Goal: Information Seeking & Learning: Find specific page/section

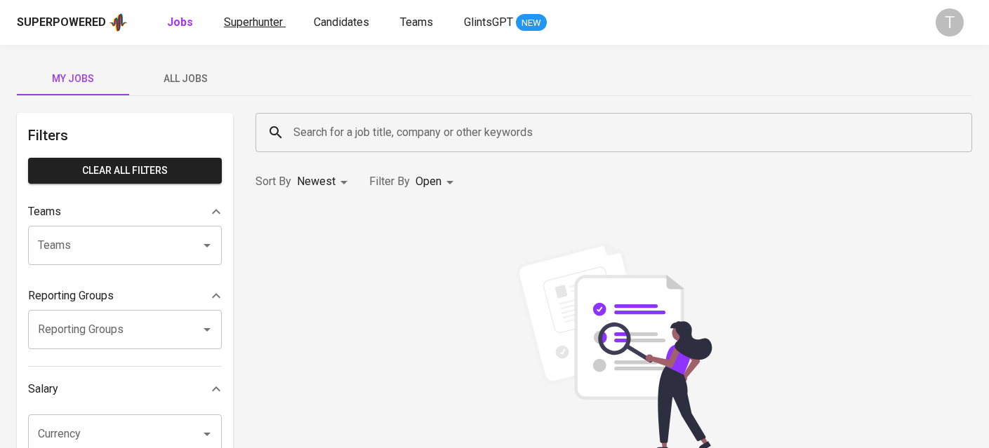
click at [259, 22] on span "Superhunter" at bounding box center [253, 21] width 59 height 13
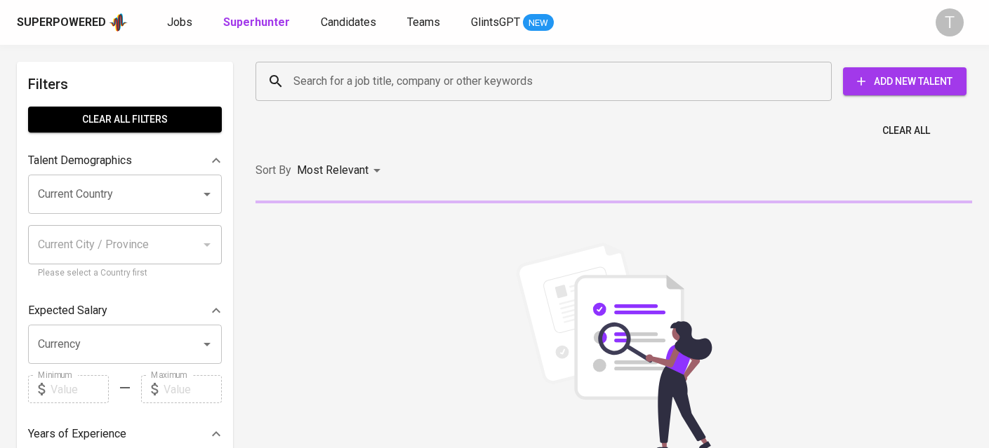
click at [430, 62] on div "Search for a job title, company or other keywords" at bounding box center [543, 81] width 576 height 39
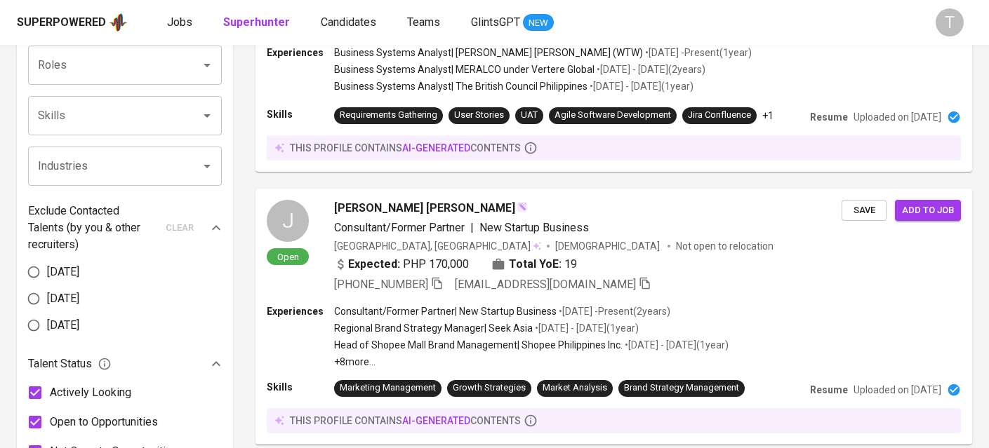
scroll to position [478, 0]
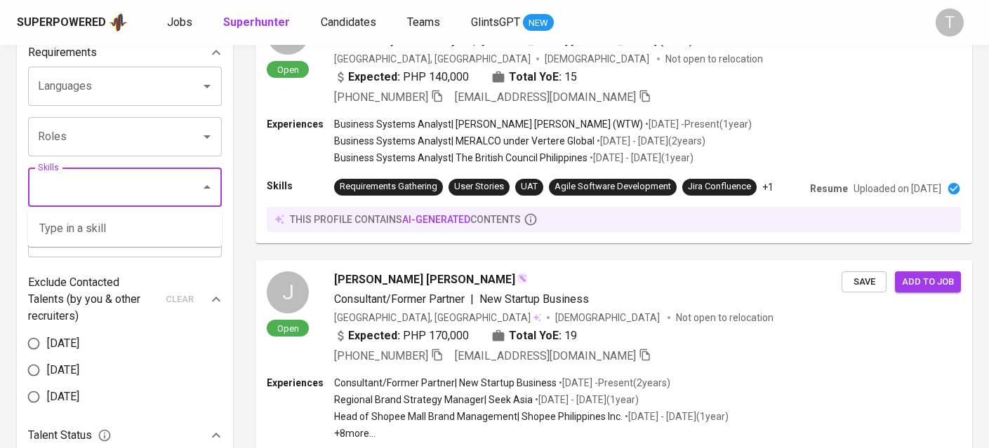
click at [119, 199] on input "Skills" at bounding box center [105, 187] width 142 height 27
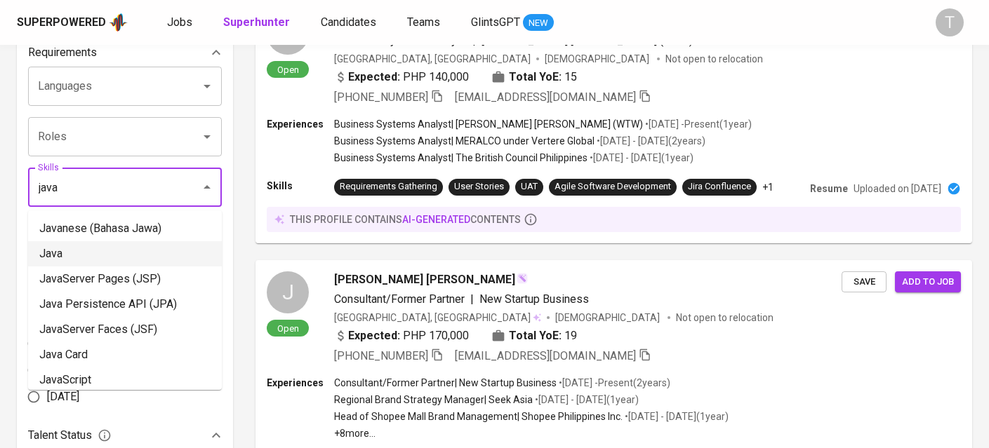
click at [93, 253] on li "Java" at bounding box center [125, 253] width 194 height 25
type input "java"
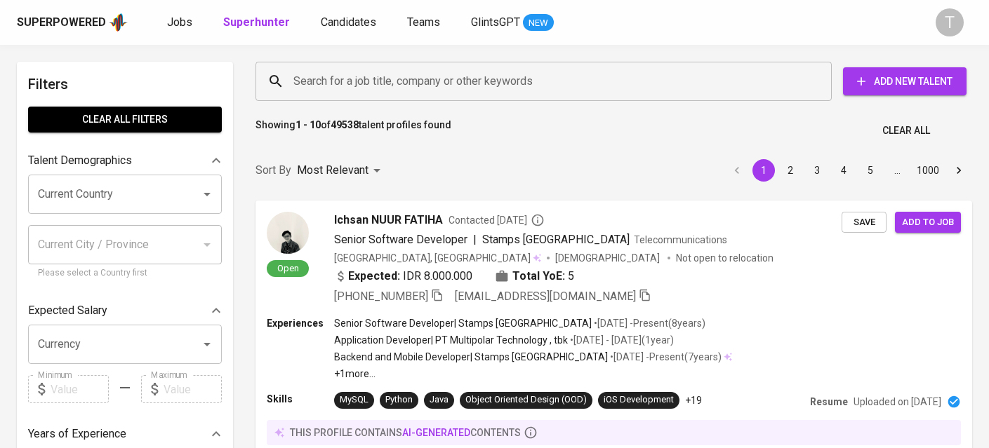
click at [427, 86] on input "Search for a job title, company or other keywords" at bounding box center [547, 81] width 514 height 27
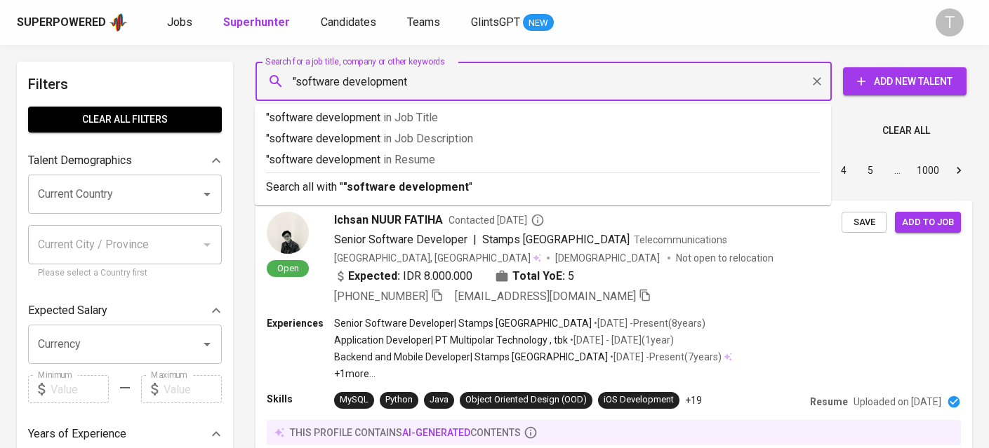
type input ""software development""
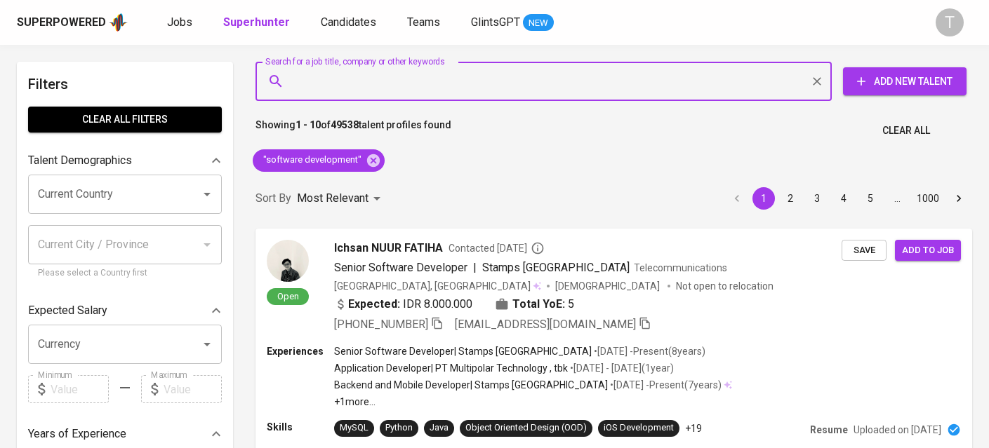
click at [119, 200] on input "Current Country" at bounding box center [105, 194] width 142 height 27
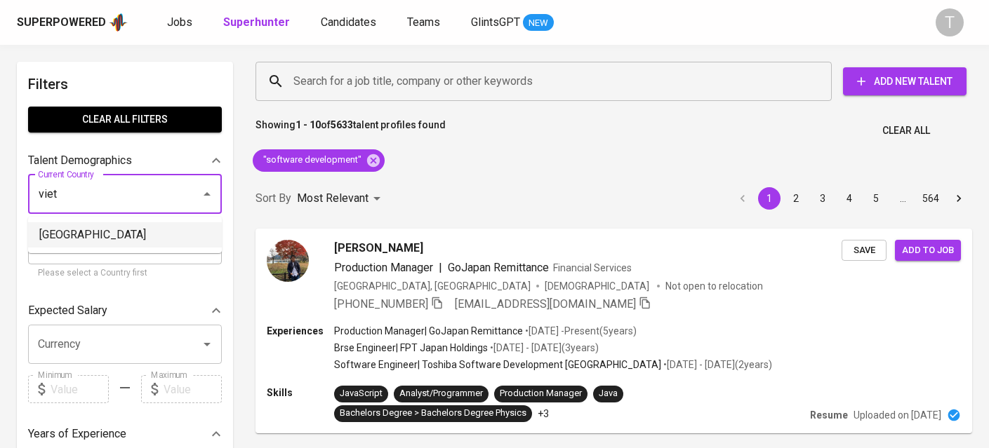
click at [128, 224] on li "[GEOGRAPHIC_DATA]" at bounding box center [125, 234] width 194 height 25
type input "[GEOGRAPHIC_DATA]"
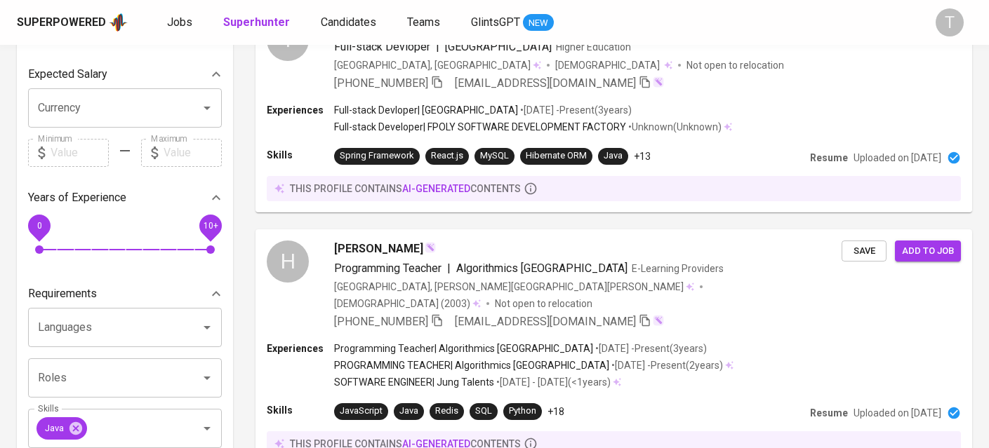
scroll to position [453, 0]
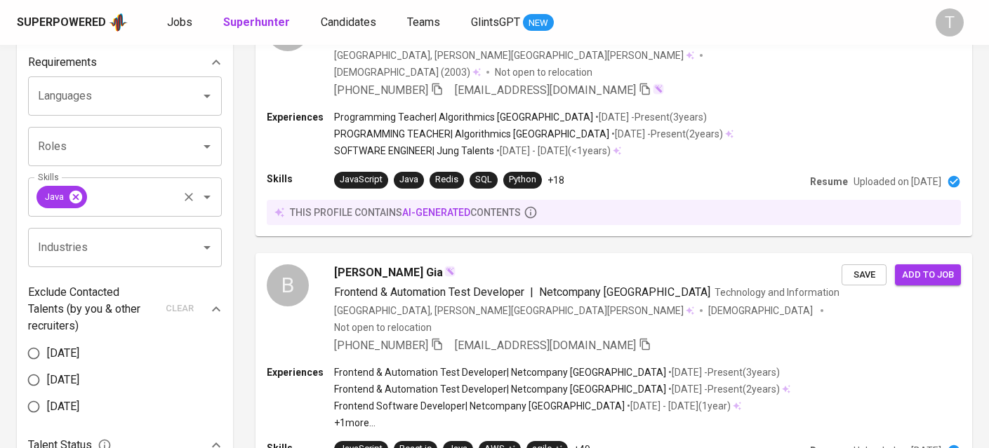
click at [75, 192] on icon at bounding box center [75, 196] width 13 height 13
click at [108, 202] on input "Skills" at bounding box center [132, 197] width 87 height 27
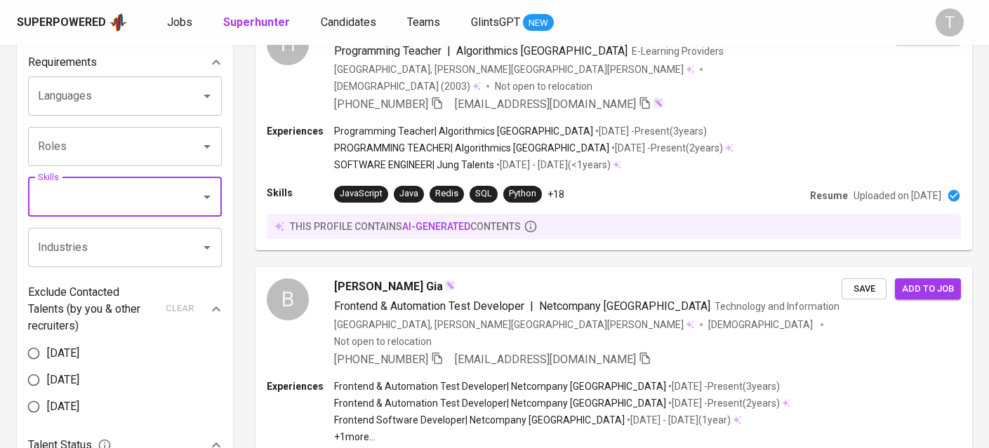
click at [114, 192] on input "Skills" at bounding box center [105, 197] width 142 height 27
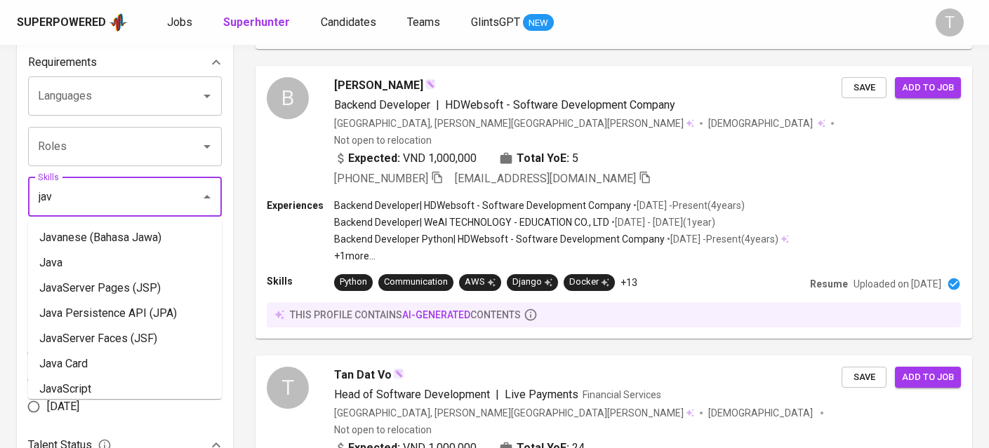
type input "java"
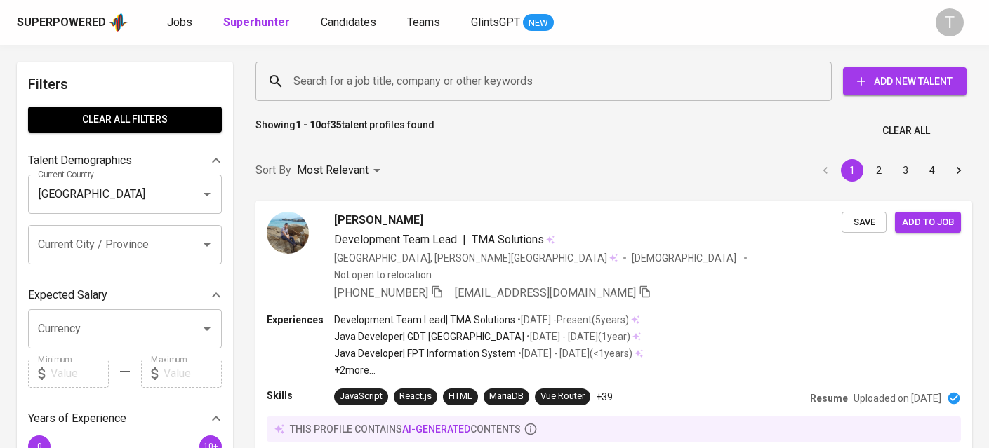
scroll to position [339, 0]
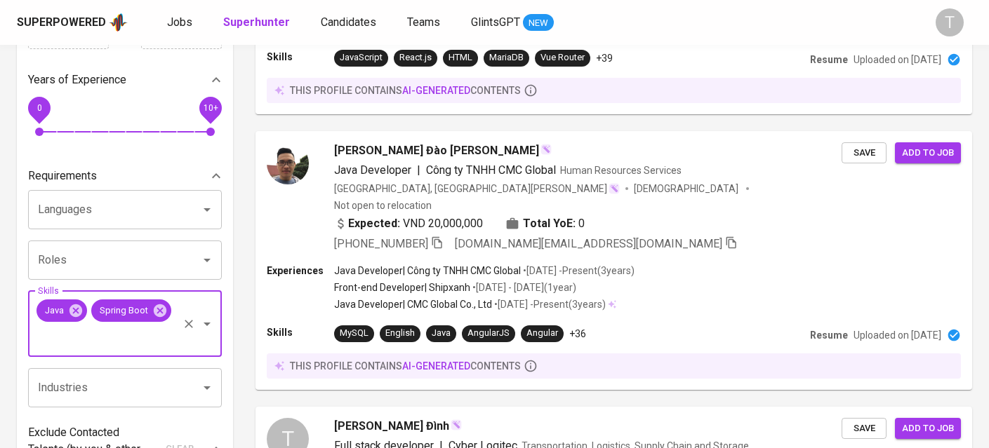
click at [73, 335] on input "Skills" at bounding box center [105, 337] width 142 height 27
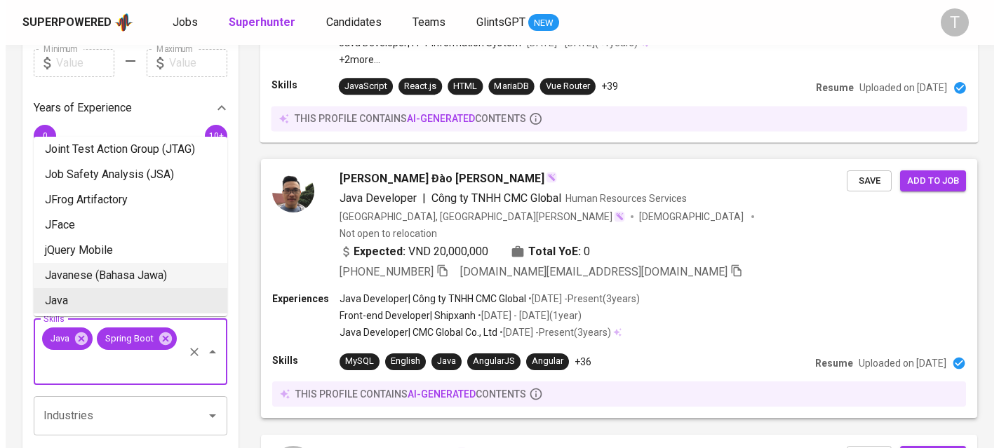
scroll to position [323, 0]
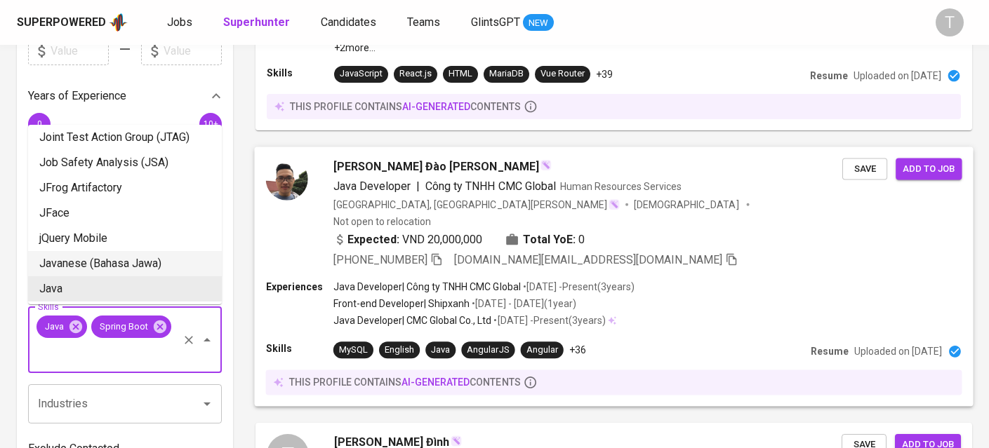
click at [696, 197] on div "Vietnam, Thái Bình Male Not open to relocation" at bounding box center [587, 212] width 509 height 31
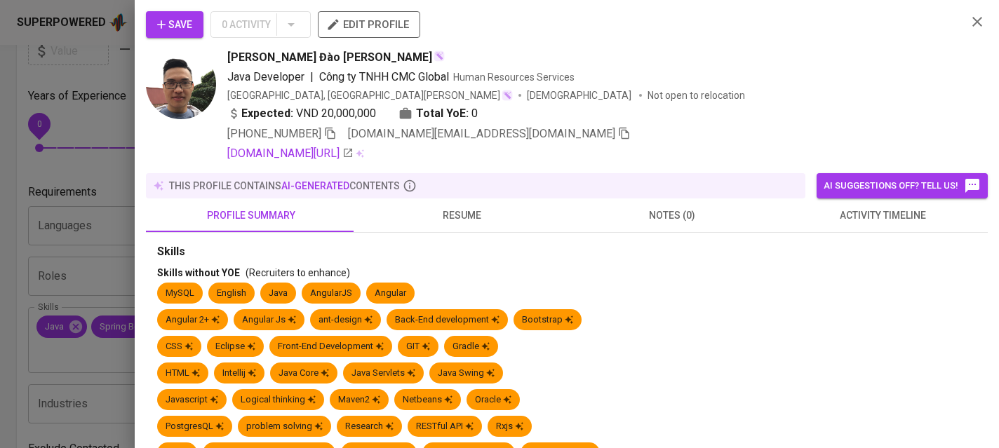
click at [462, 207] on span "resume" at bounding box center [462, 216] width 194 height 18
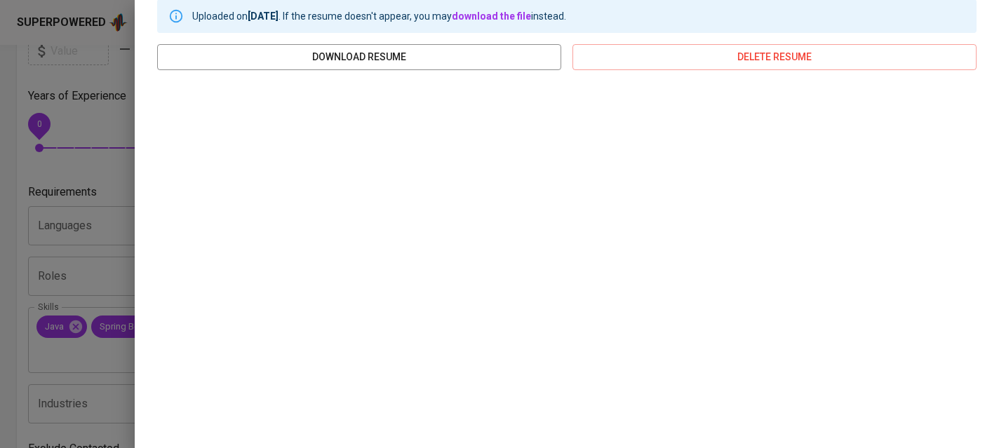
scroll to position [0, 0]
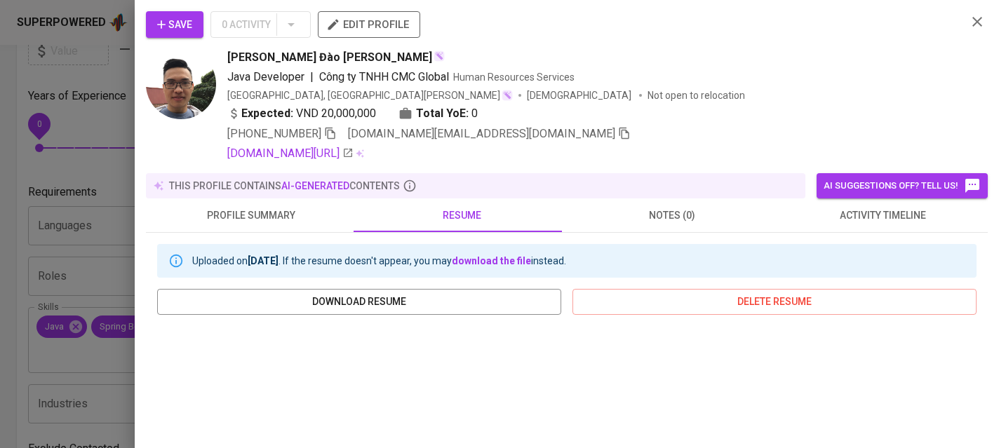
click at [230, 229] on button "profile summary" at bounding box center [251, 216] width 211 height 34
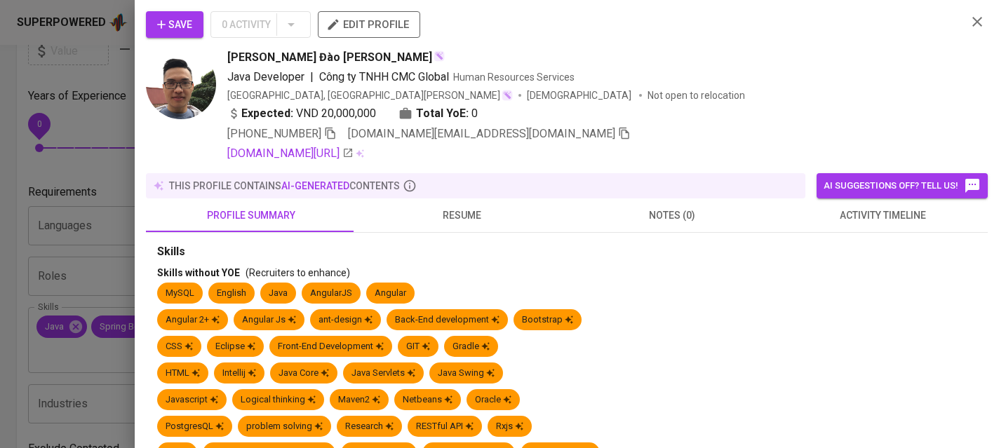
click at [444, 231] on button "resume" at bounding box center [462, 216] width 211 height 34
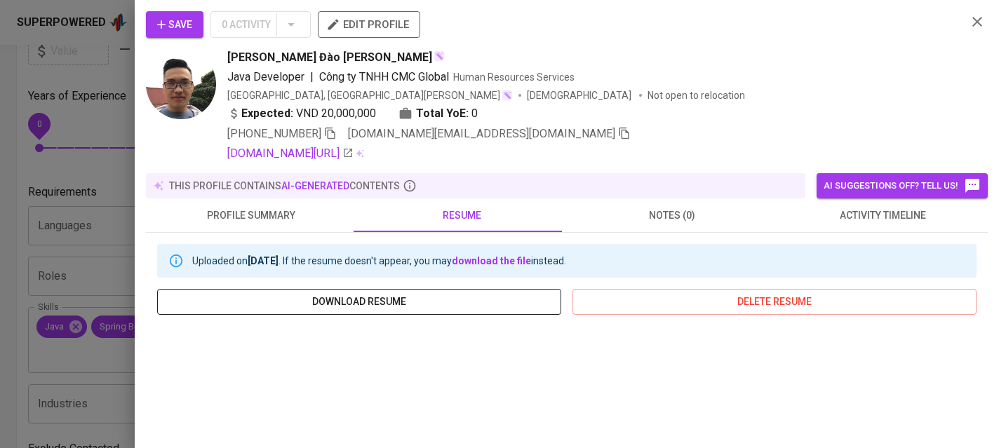
click at [519, 299] on span "download resume" at bounding box center [359, 302] width 382 height 18
click at [239, 56] on span "Hoan Đào Ngọc" at bounding box center [329, 57] width 205 height 17
drag, startPoint x: 227, startPoint y: 56, endPoint x: 302, endPoint y: 61, distance: 76.0
click at [302, 61] on span "Hoan Đào Ngọc" at bounding box center [329, 57] width 205 height 17
copy span "Hoan Đào Ngọ"
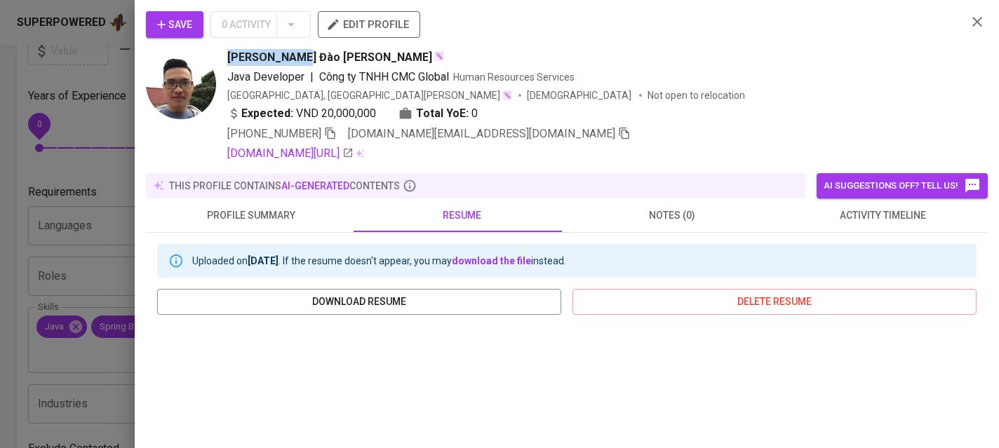
click at [37, 234] on div at bounding box center [499, 224] width 999 height 448
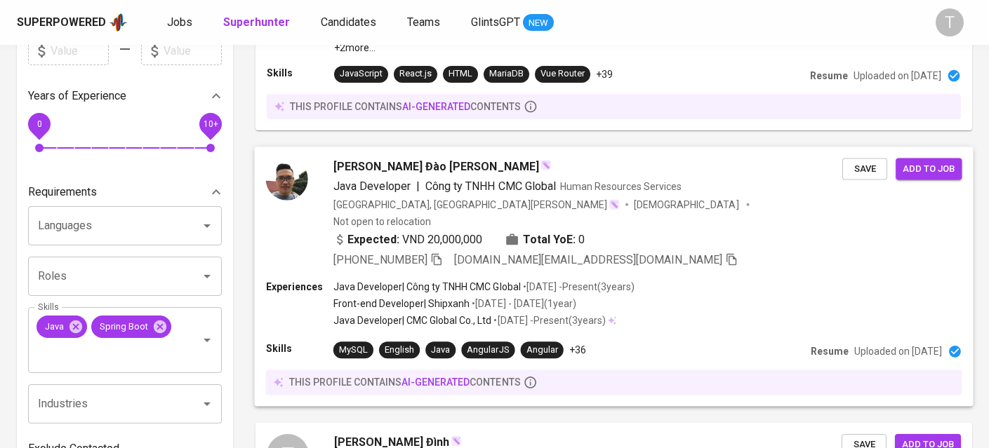
click at [687, 239] on div "Hoan Đào Ngọc Java Developer | Công ty TNHH CMC Global Human Resources Services…" at bounding box center [613, 213] width 719 height 133
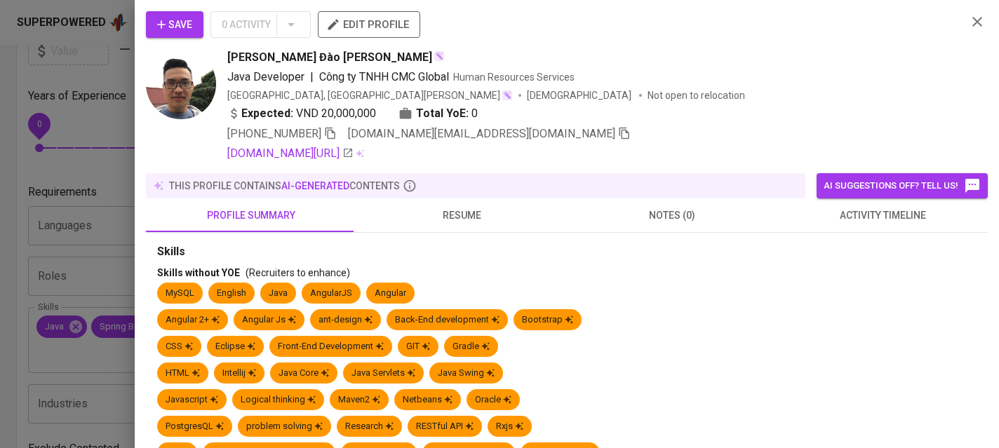
click at [460, 216] on span "resume" at bounding box center [462, 216] width 194 height 18
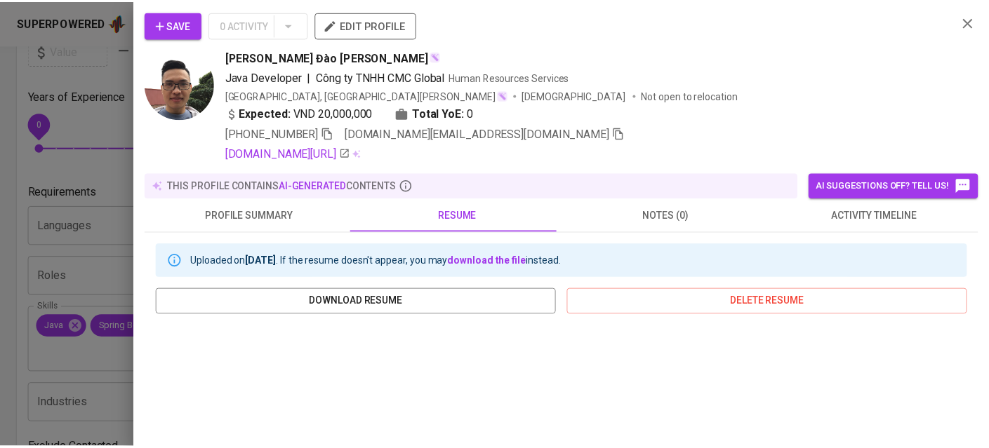
scroll to position [321, 0]
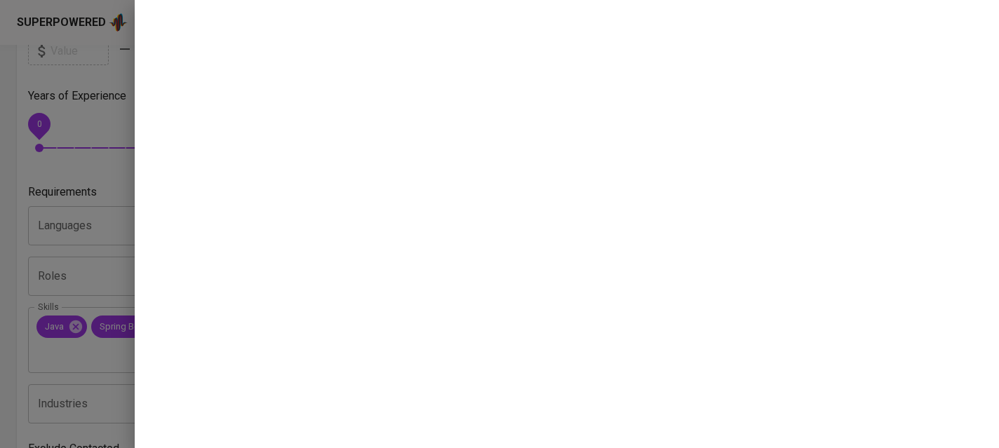
click at [85, 197] on div at bounding box center [499, 224] width 999 height 448
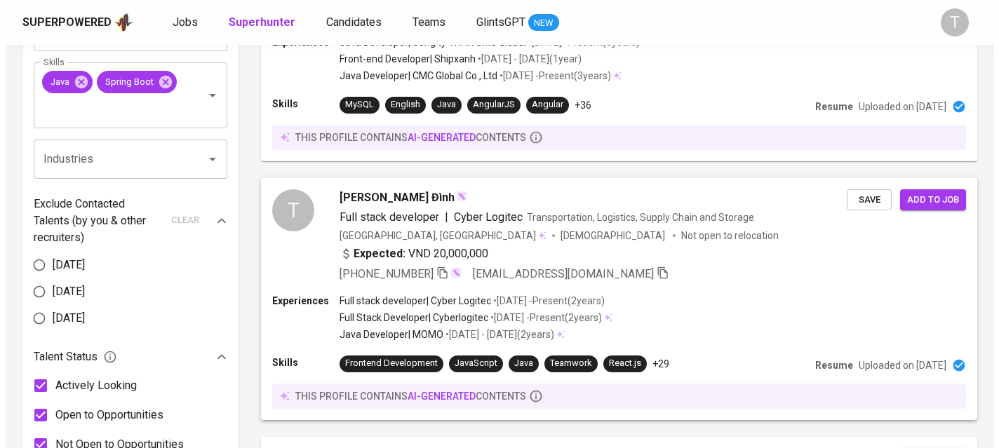
scroll to position [568, 0]
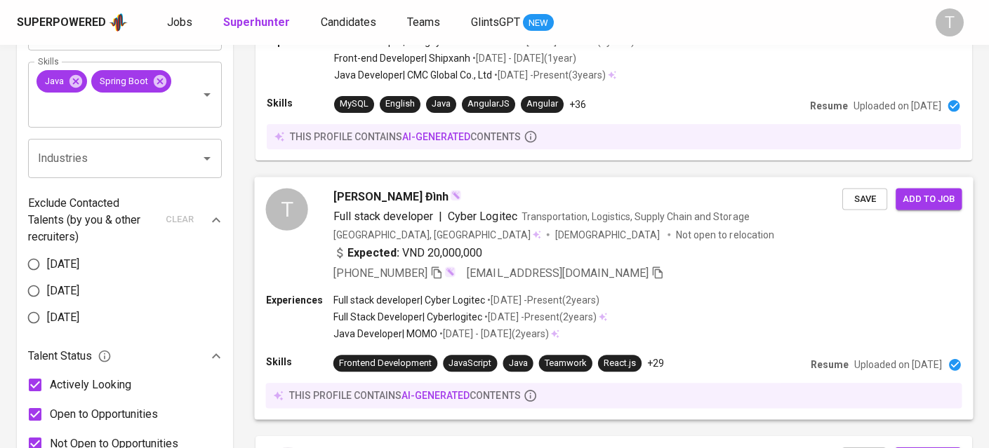
click at [700, 265] on div "+84 905-324-660 laidinhthuan123@gmail.com" at bounding box center [587, 273] width 509 height 17
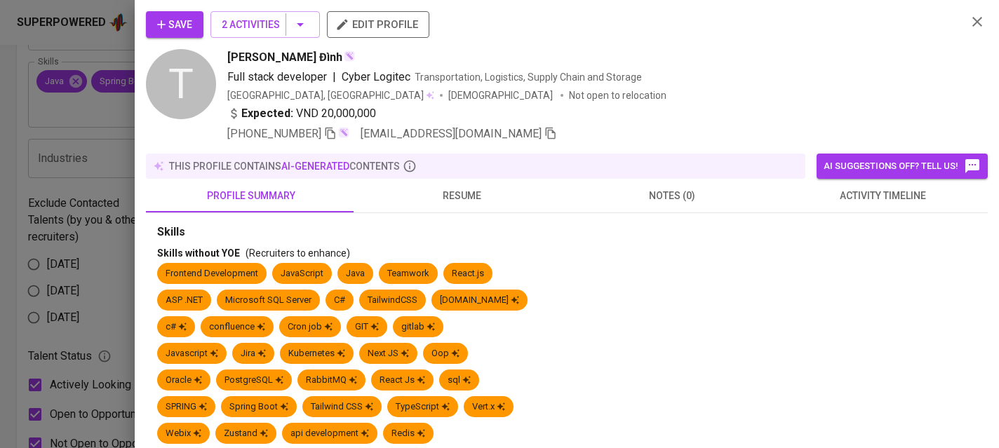
click at [446, 192] on span "resume" at bounding box center [462, 196] width 194 height 18
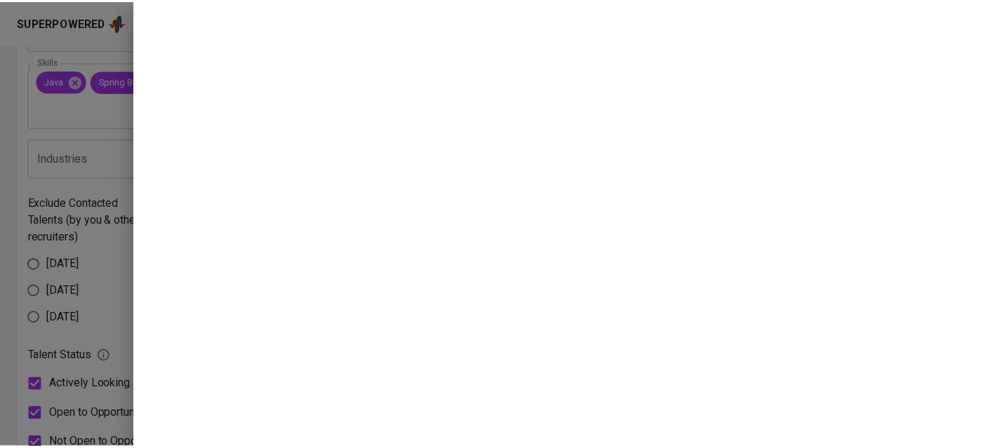
scroll to position [301, 0]
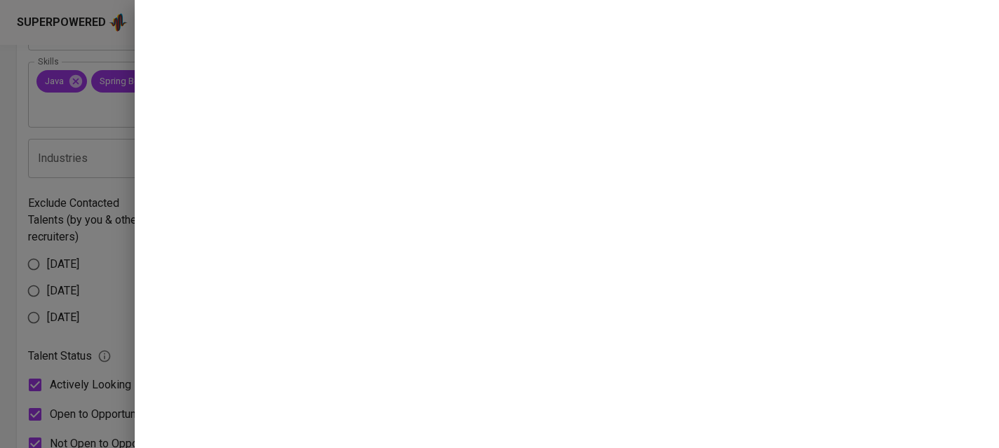
click at [135, 180] on div "Save 2 Activities edit profile T Thuận Lại Đình Full stack developer | Cyber Lo…" at bounding box center [567, 224] width 865 height 448
click at [115, 173] on div at bounding box center [499, 224] width 999 height 448
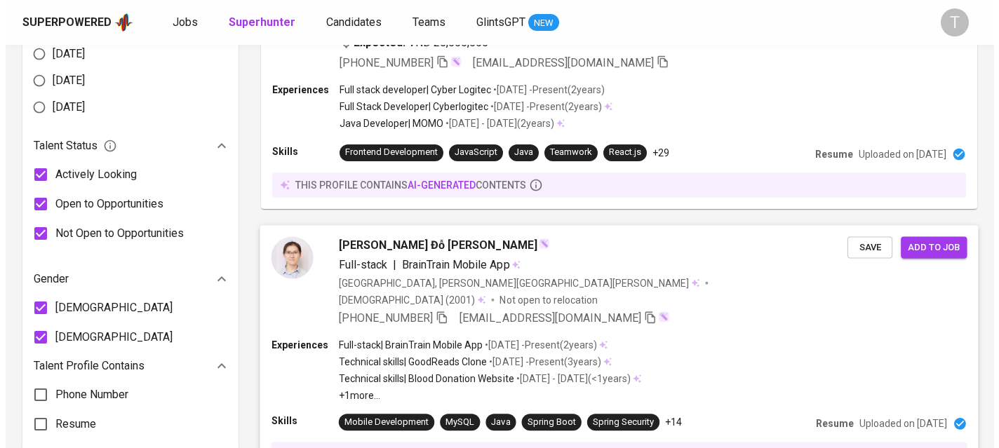
scroll to position [810, 0]
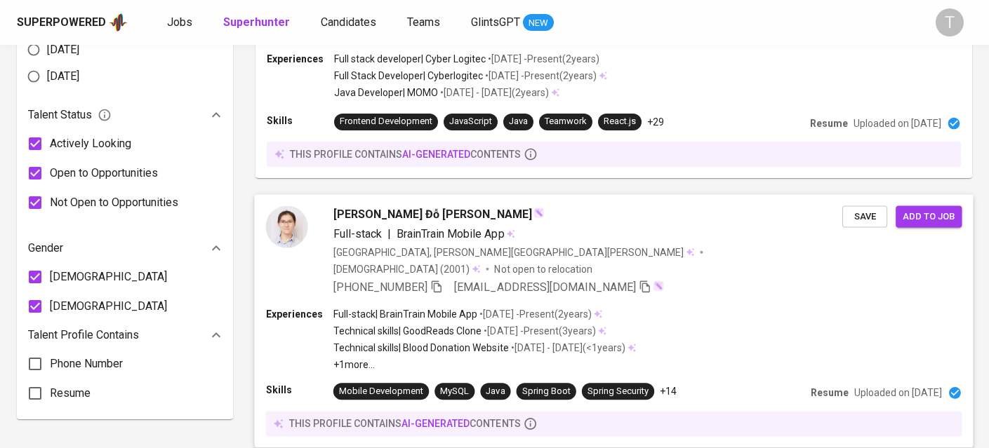
click at [707, 279] on div "+84 337-825-960 dhnhung.itiu@gmail.com" at bounding box center [587, 287] width 509 height 17
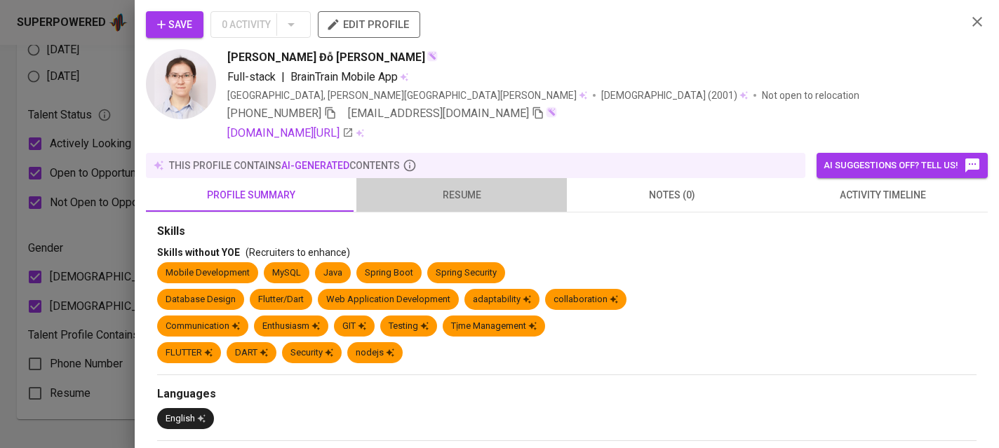
click at [482, 194] on span "resume" at bounding box center [462, 196] width 194 height 18
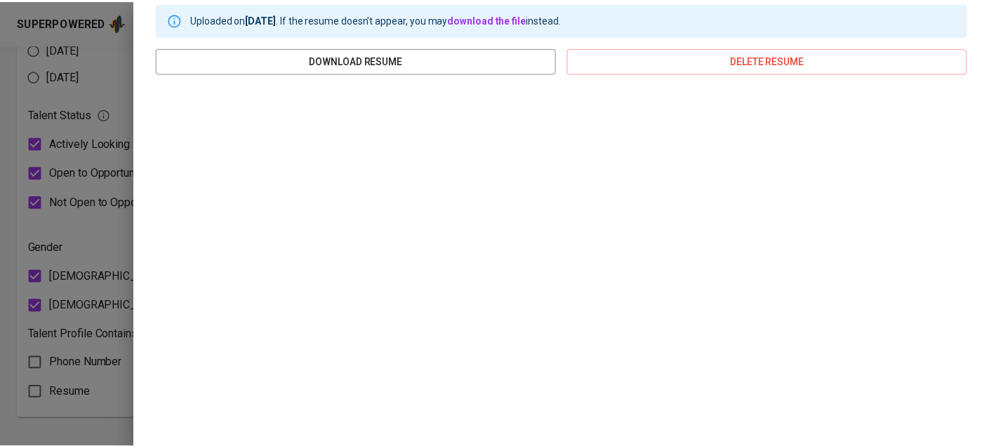
scroll to position [301, 0]
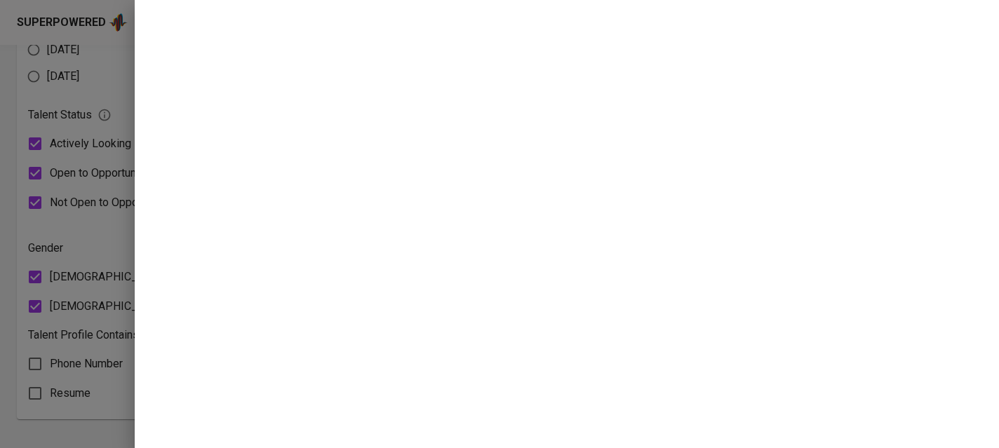
click at [87, 180] on div at bounding box center [499, 224] width 999 height 448
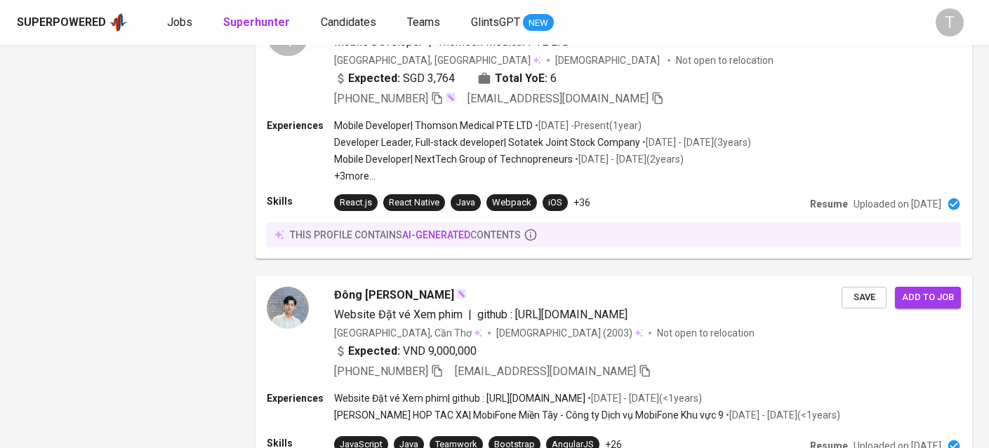
scroll to position [335, 0]
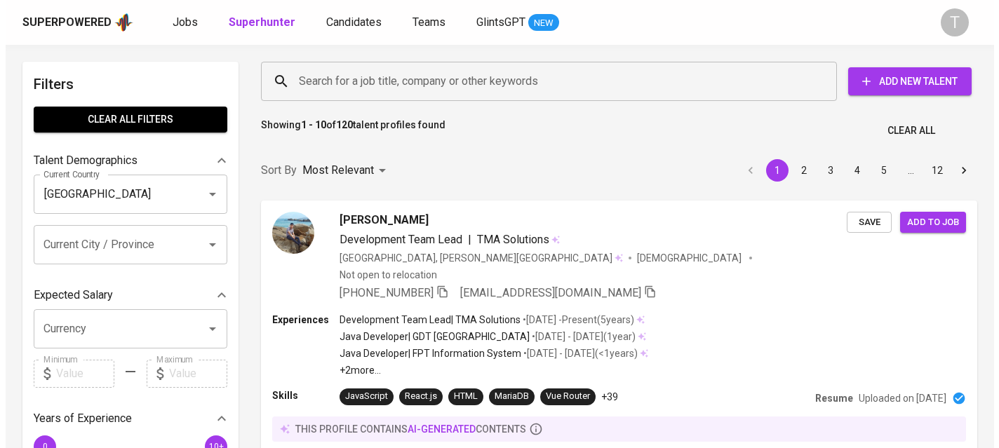
scroll to position [1524, 0]
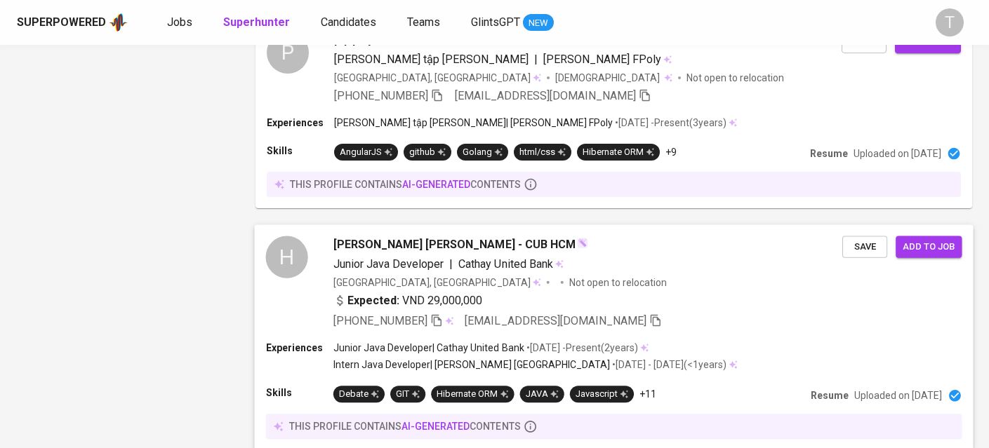
click at [667, 293] on div "Expected: VND 29,000,000" at bounding box center [587, 303] width 509 height 20
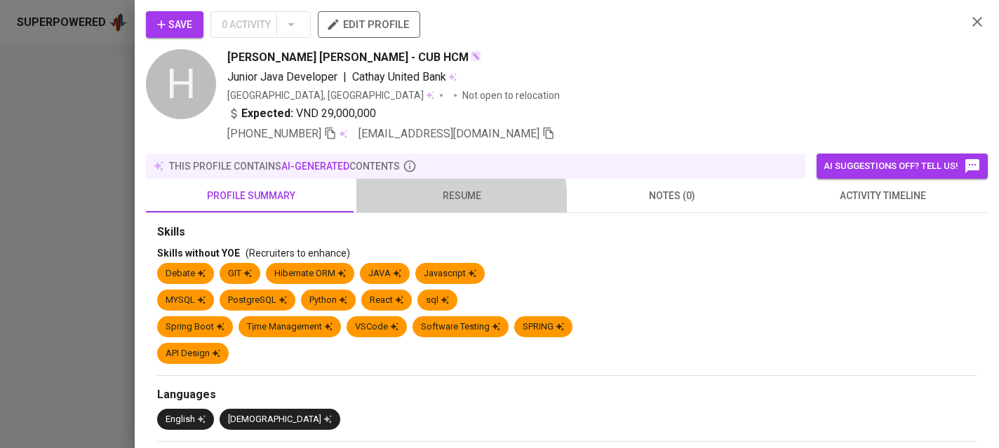
click at [457, 201] on span "resume" at bounding box center [462, 196] width 194 height 18
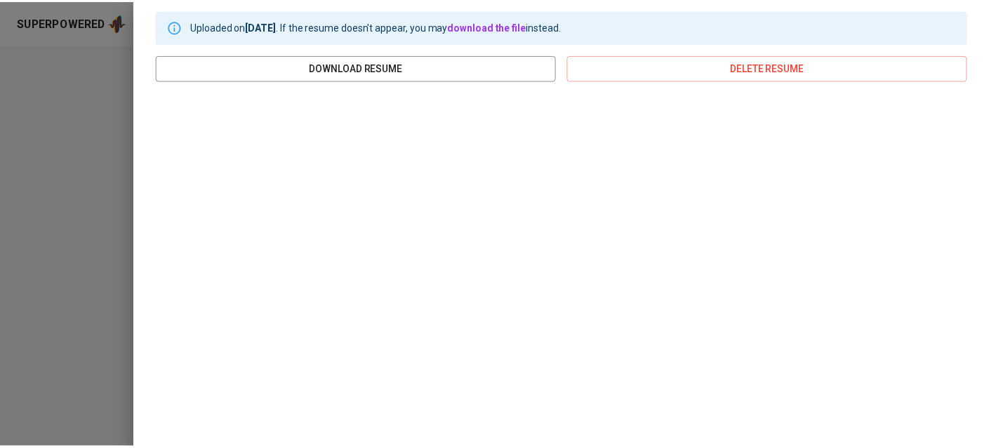
scroll to position [214, 0]
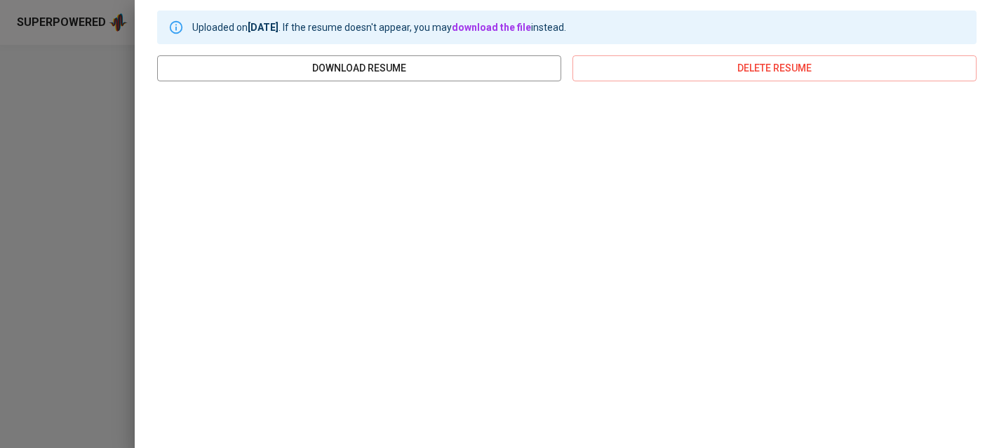
click at [113, 232] on div at bounding box center [499, 224] width 999 height 448
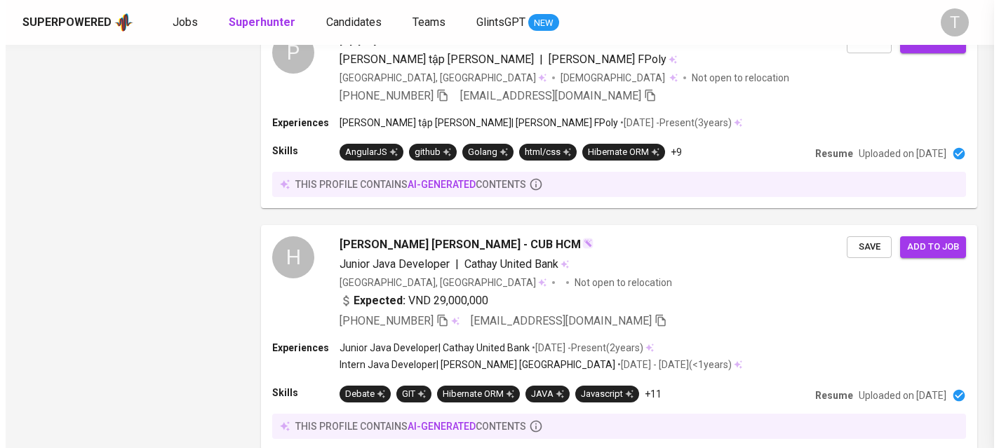
scroll to position [0, 0]
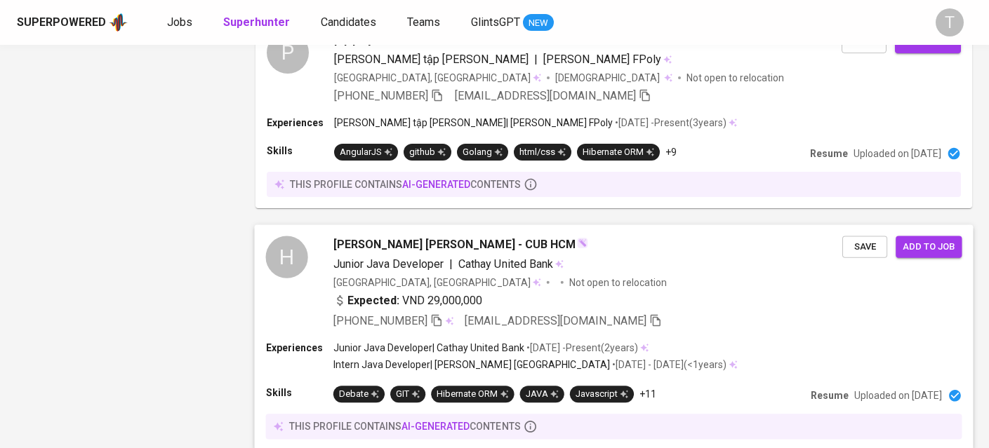
click at [630, 276] on div "Vietnam, Ho Chi Minh City Not open to relocation" at bounding box center [587, 283] width 509 height 14
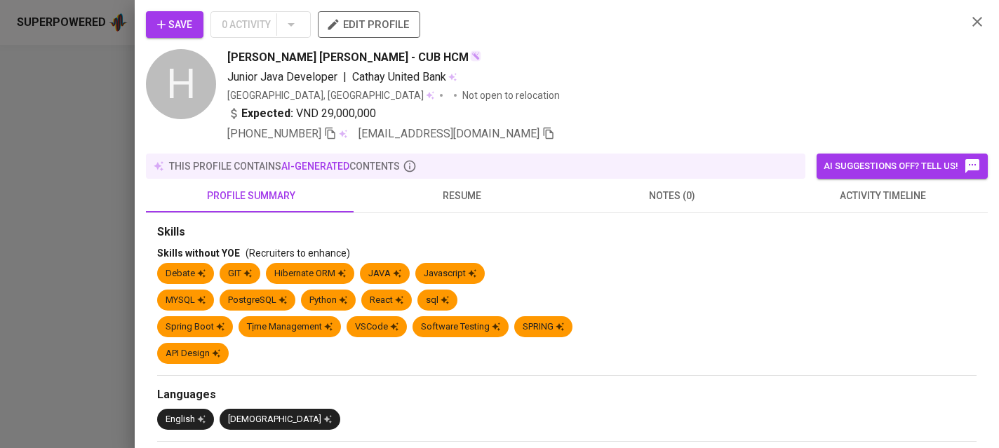
click at [420, 206] on button "resume" at bounding box center [462, 196] width 211 height 34
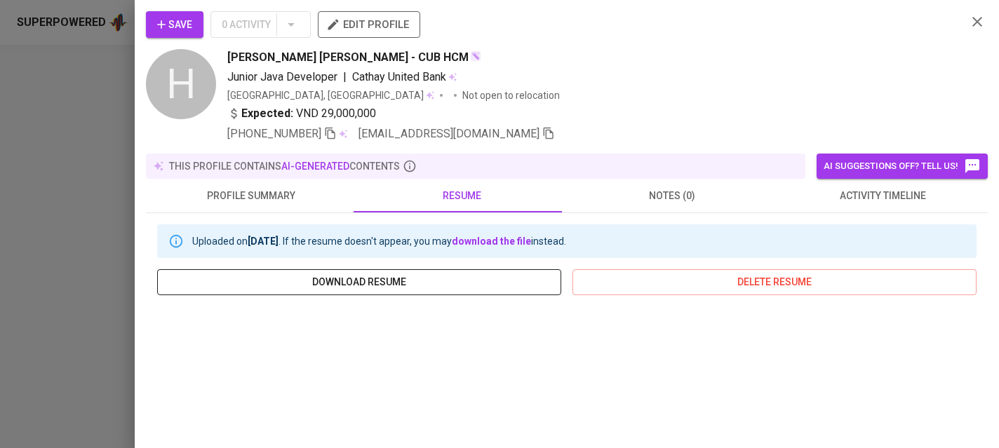
click at [340, 285] on span "download resume" at bounding box center [359, 283] width 382 height 18
click at [49, 298] on div at bounding box center [499, 224] width 999 height 448
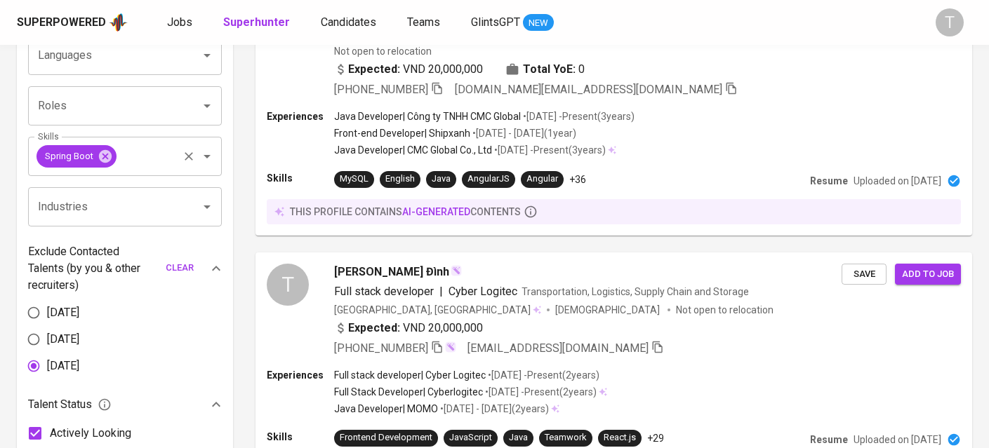
scroll to position [493, 0]
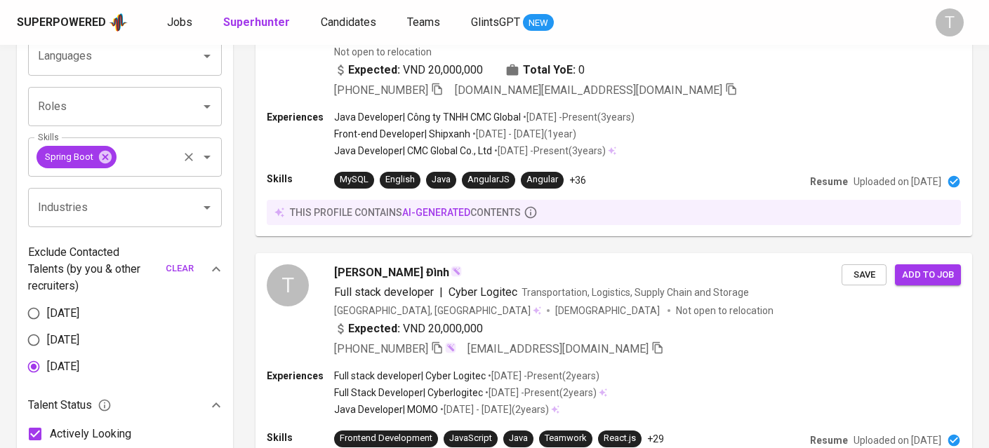
click at [136, 166] on input "Skills" at bounding box center [148, 157] width 58 height 27
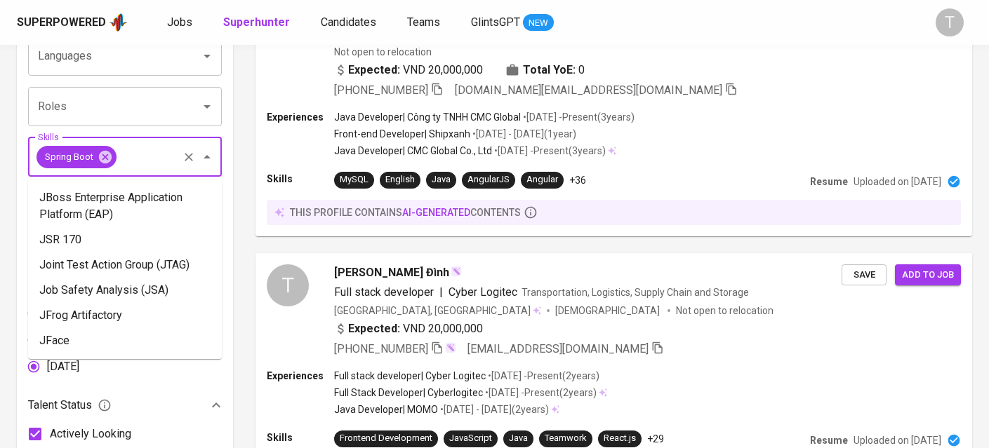
scroll to position [1589, 0]
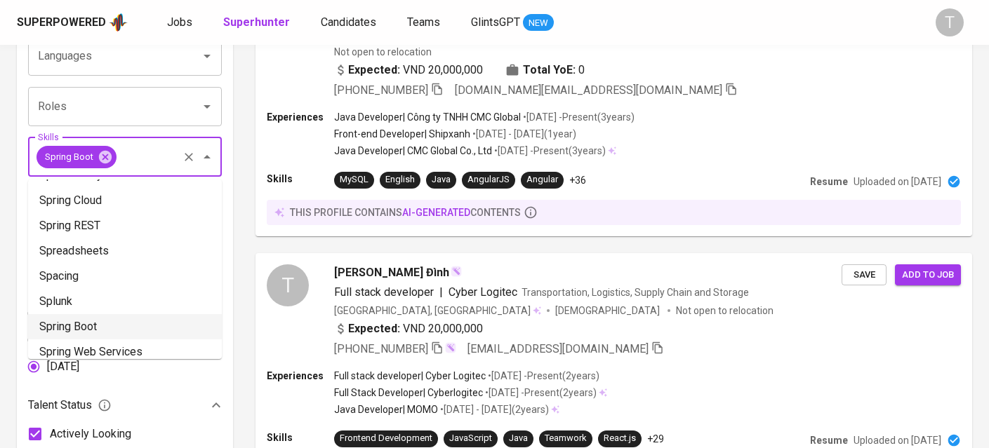
paste input "Cloud"
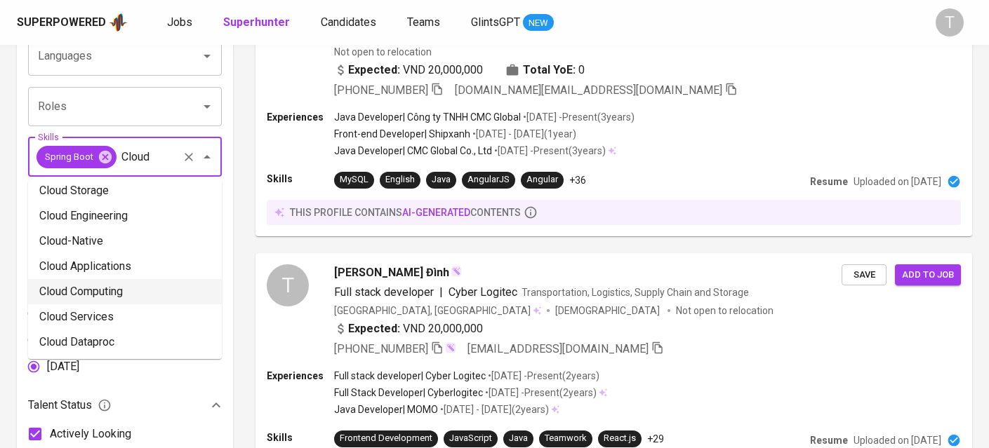
scroll to position [182, 0]
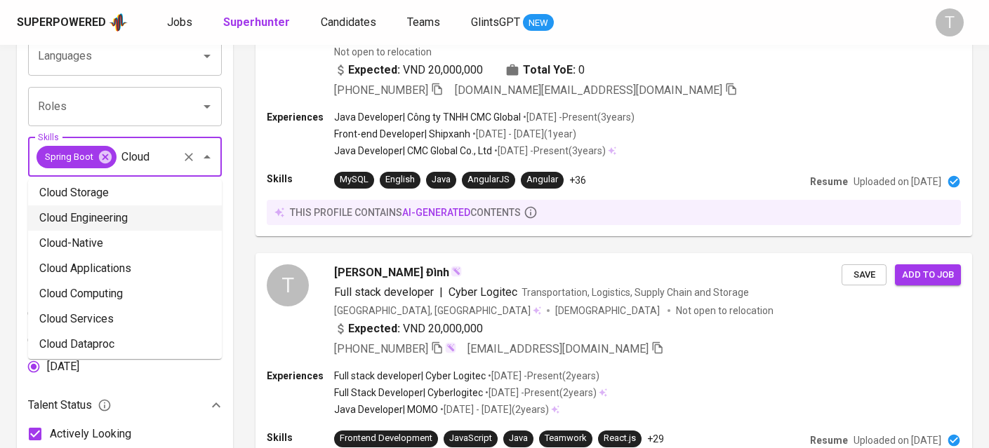
type input "Cloud"
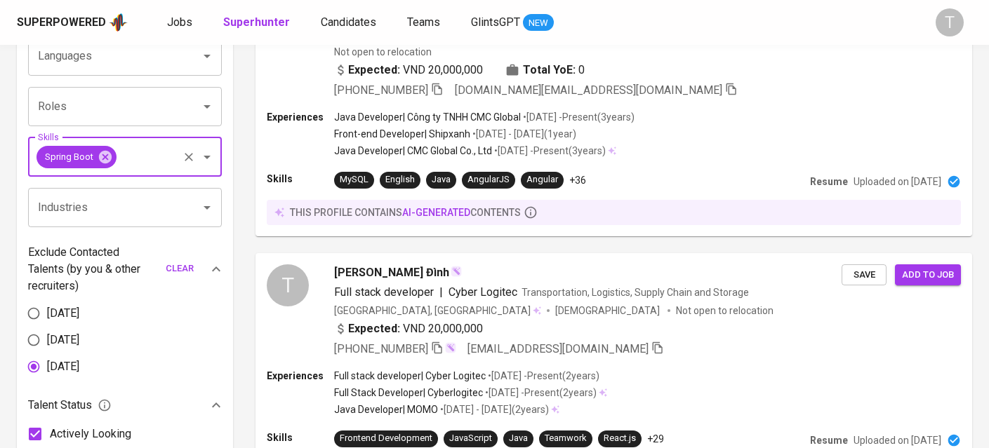
paste input "AWS, Azure, GCP"
type input "AWS, Azure, GCP"
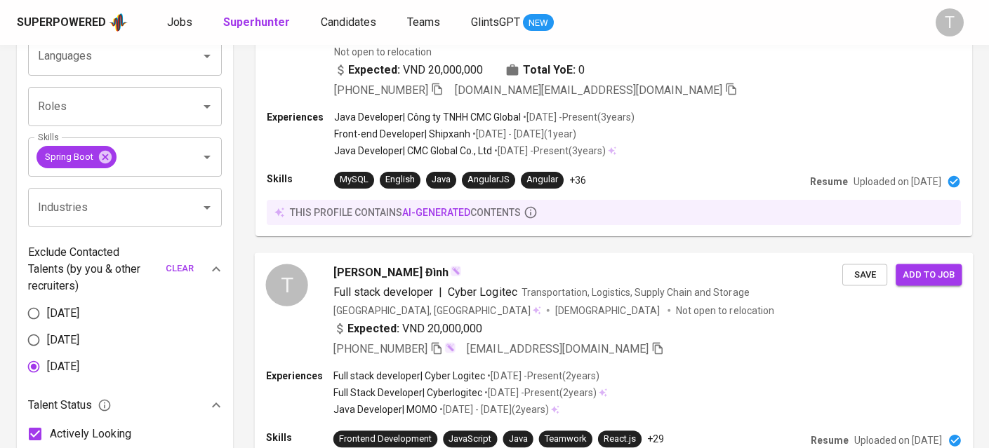
scroll to position [0, 0]
